Goal: Navigation & Orientation: Find specific page/section

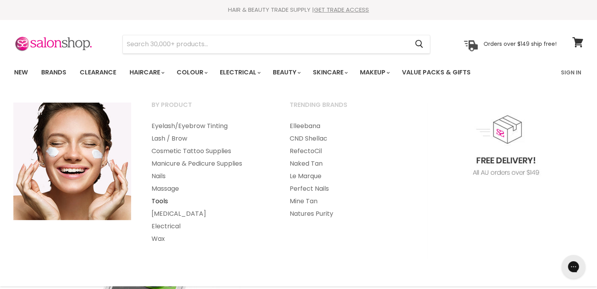
click at [164, 198] on link "Tools" at bounding box center [210, 201] width 136 height 13
